Goal: Navigation & Orientation: Find specific page/section

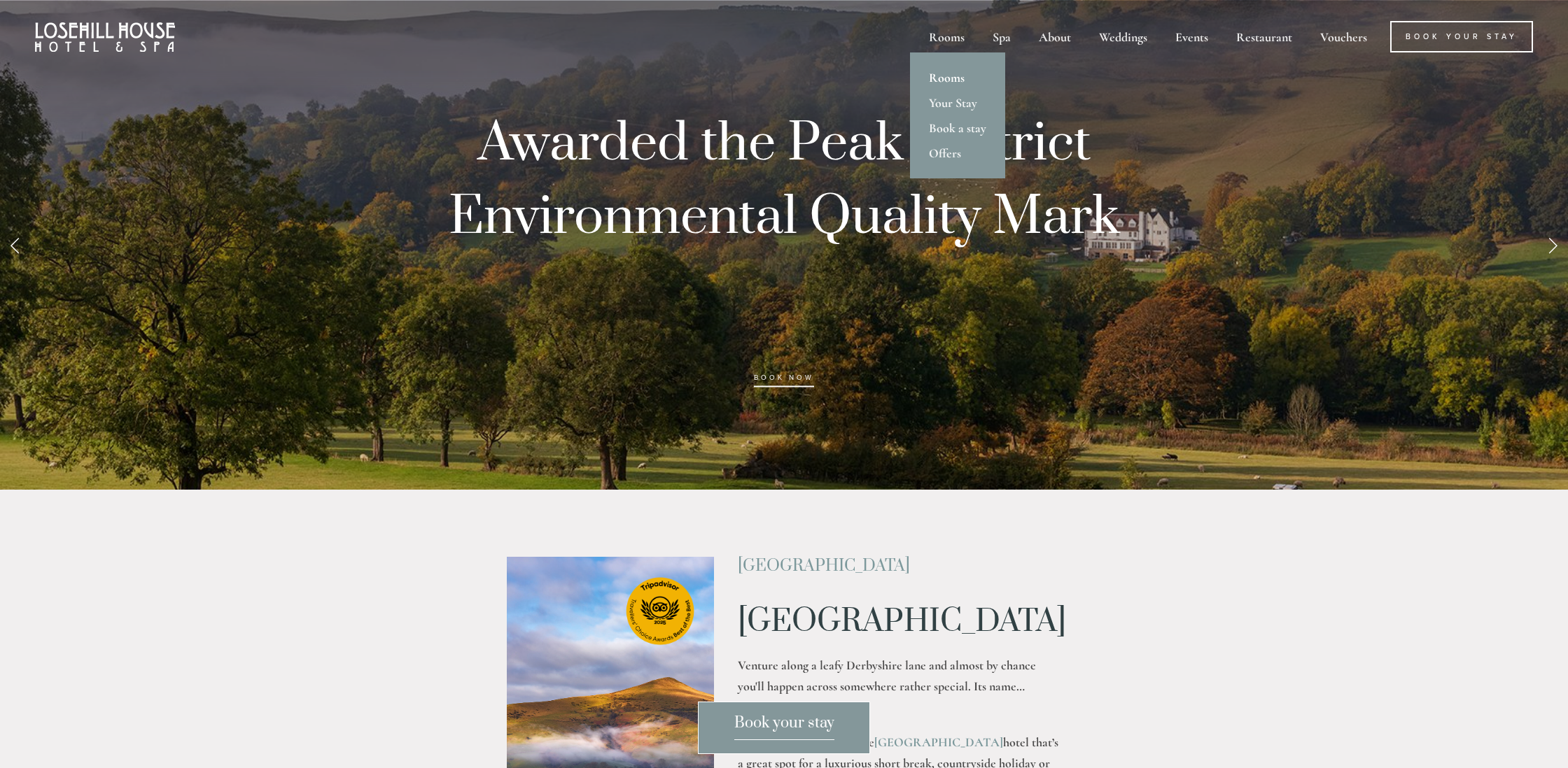
click at [944, 74] on link "Rooms" at bounding box center [957, 77] width 95 height 25
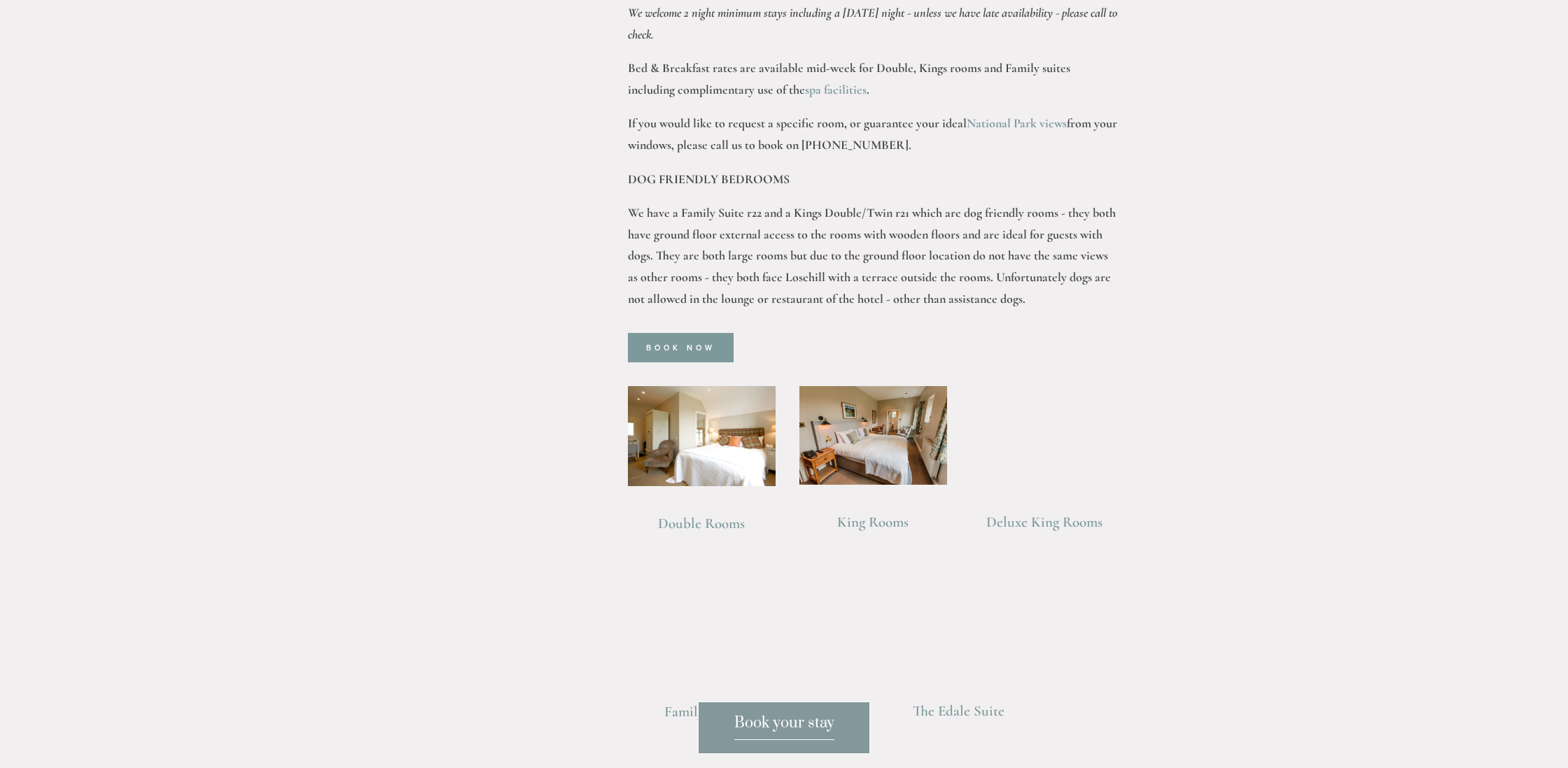
scroll to position [886, 0]
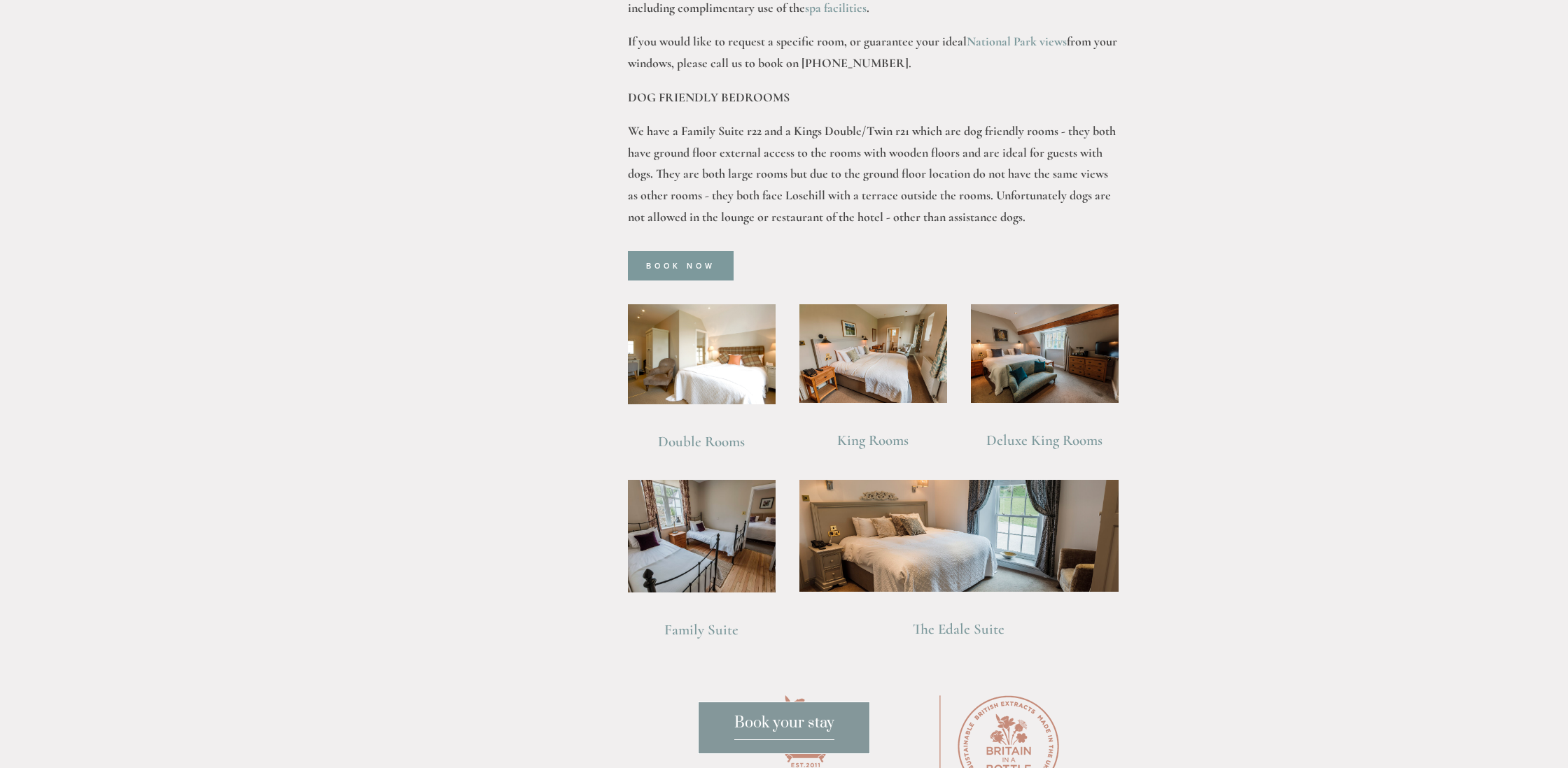
click at [241, 647] on div "Rooms Rooms Your Stay Book a stay Offers Spa" at bounding box center [784, 754] width 1568 height 3282
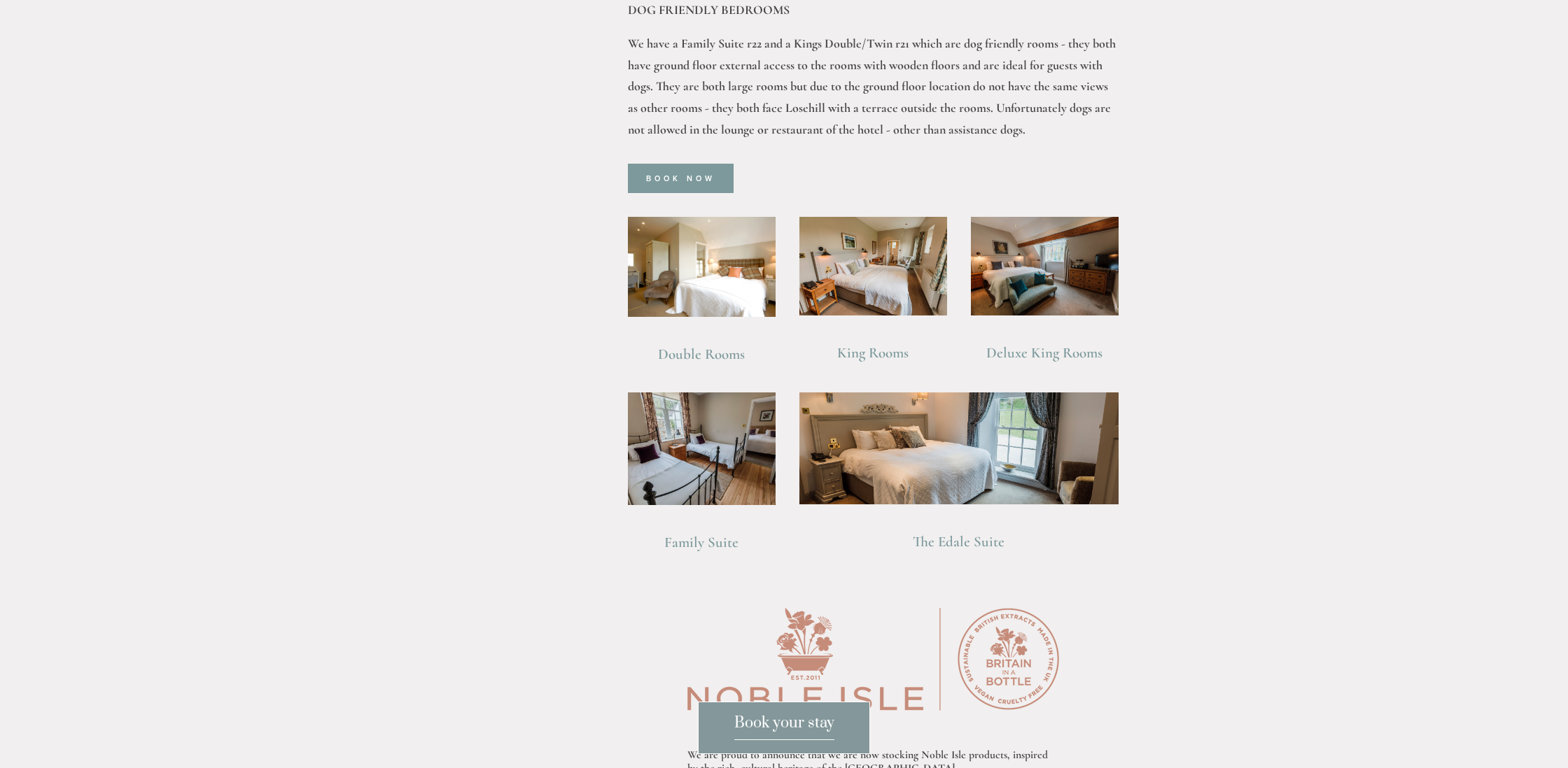
scroll to position [972, 0]
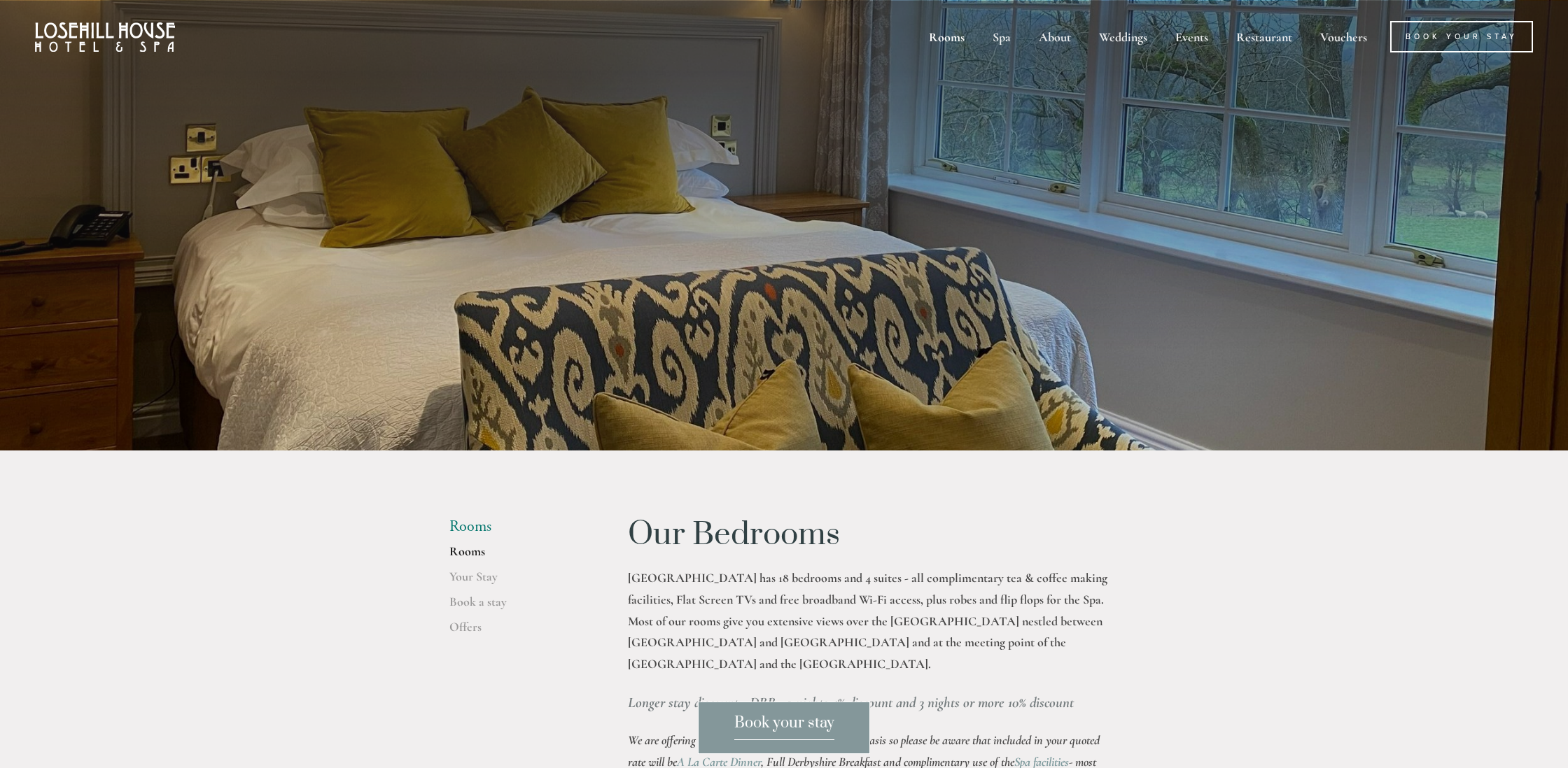
click at [946, 36] on div "Rooms" at bounding box center [947, 36] width 61 height 31
click at [471, 553] on link "Rooms" at bounding box center [515, 555] width 134 height 25
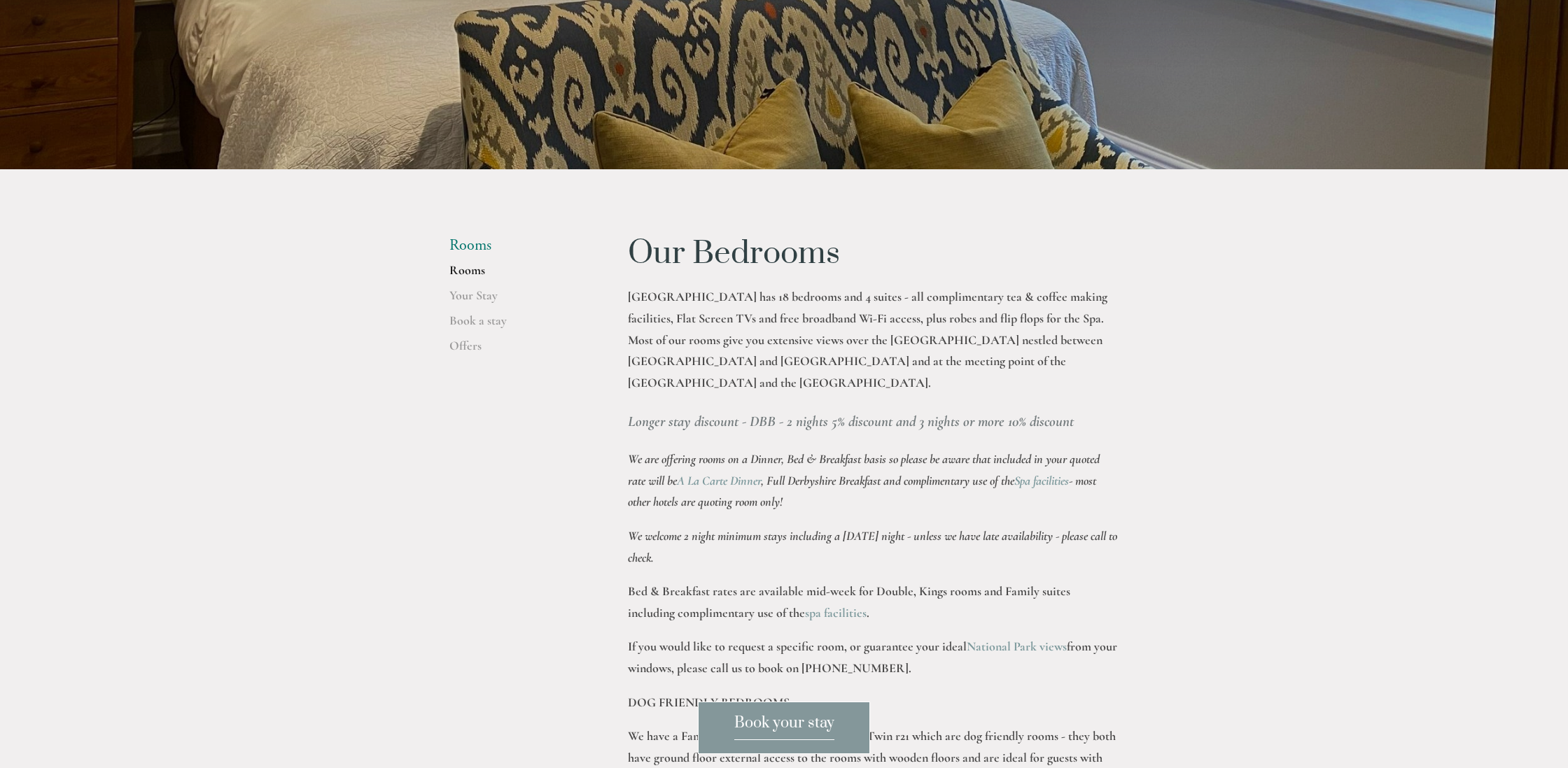
scroll to position [278, 0]
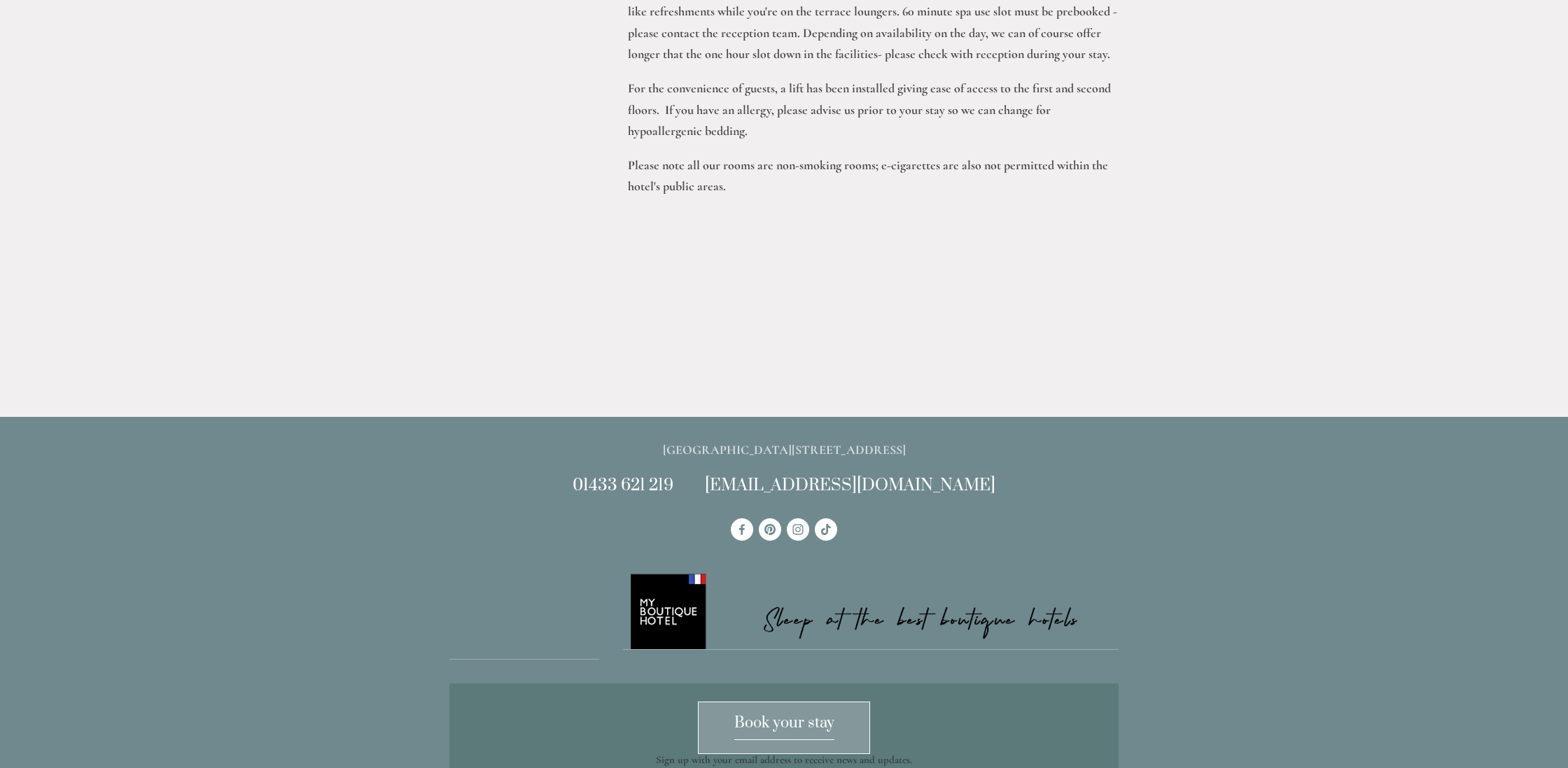
scroll to position [2030, 0]
